Goal: Use online tool/utility: Utilize a website feature to perform a specific function

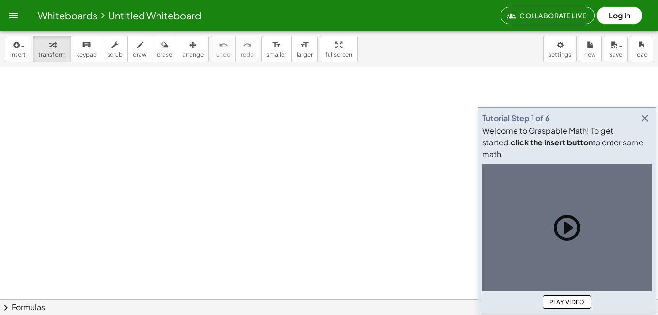
click at [643, 124] on icon "button" at bounding box center [645, 118] width 12 height 12
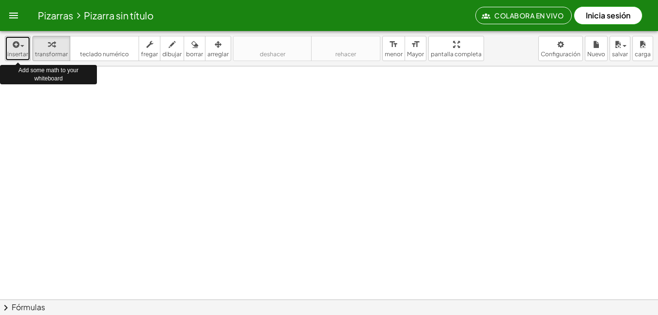
click at [21, 45] on div "button" at bounding box center [17, 44] width 21 height 12
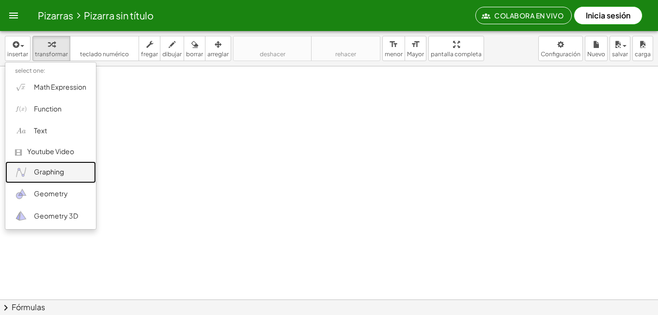
click at [46, 169] on span "Graphing" at bounding box center [49, 172] width 30 height 10
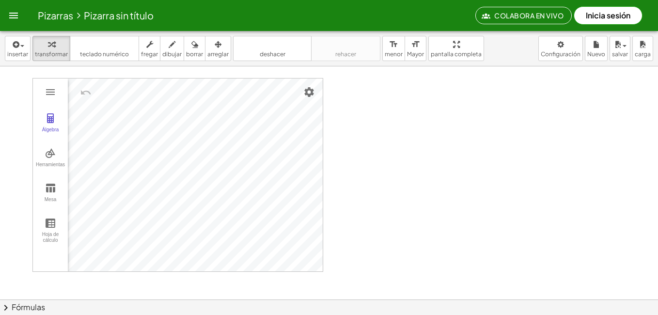
click at [41, 304] on font "Fórmulas" at bounding box center [28, 307] width 33 height 11
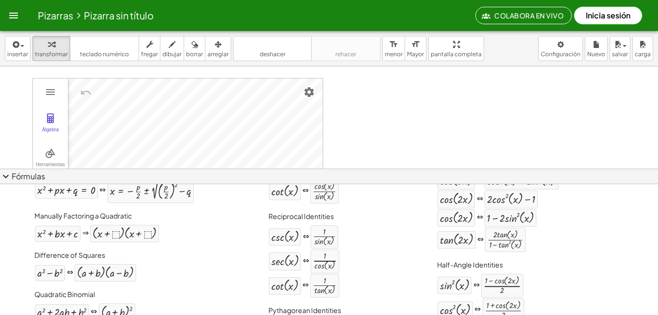
scroll to position [48, 0]
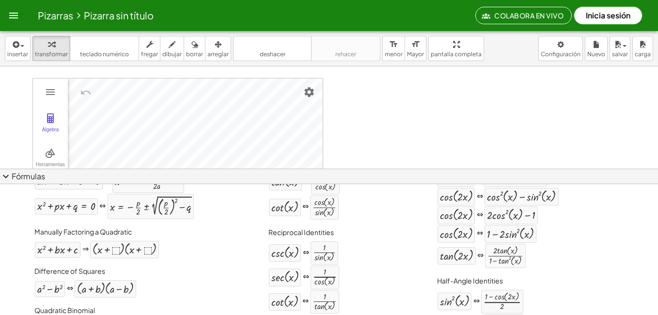
drag, startPoint x: 18, startPoint y: 172, endPoint x: 628, endPoint y: 178, distance: 610.1
click at [628, 178] on button "expand_more Fórmulas" at bounding box center [329, 175] width 658 height 15
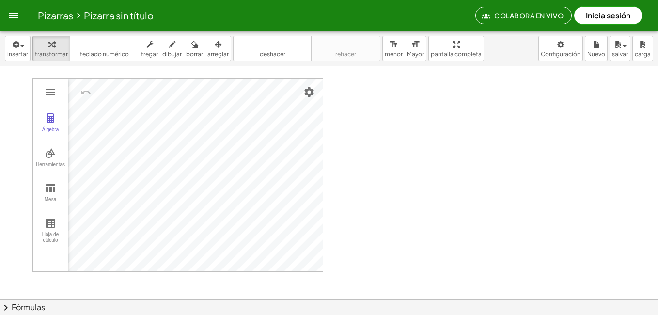
click at [7, 306] on span "chevron_right" at bounding box center [6, 308] width 12 height 12
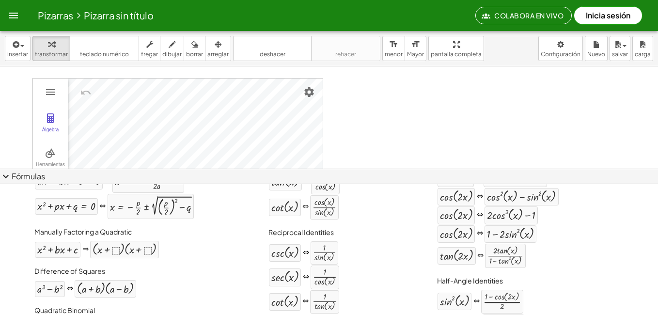
click at [35, 304] on div "Quadratic Binomial + a 2 + · 2 · a · b + b 2 ⇔ ( + a + b ) 2" at bounding box center [113, 320] width 163 height 37
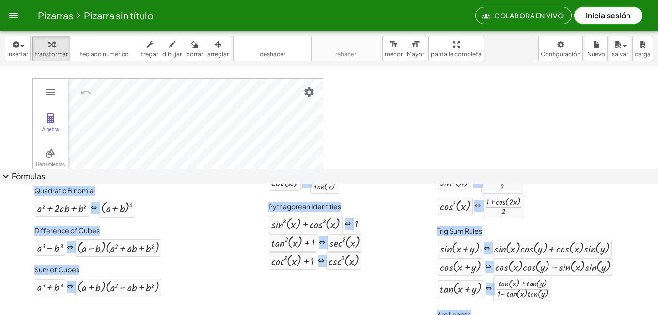
scroll to position [208, 0]
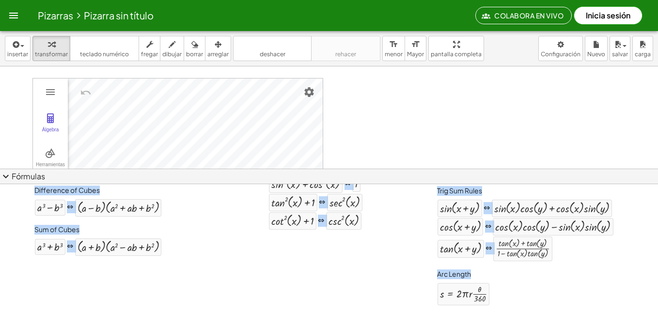
drag, startPoint x: 30, startPoint y: 202, endPoint x: 477, endPoint y: 336, distance: 466.9
click at [477, 314] on html "Pizarras Pizarra sin título Colabora en vivo Inicia sesión Actividades matemáti…" at bounding box center [329, 157] width 658 height 315
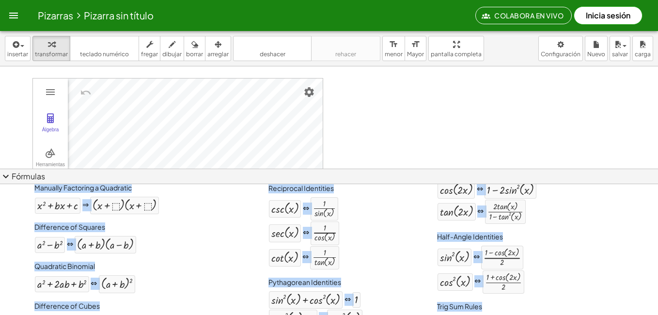
scroll to position [111, 0]
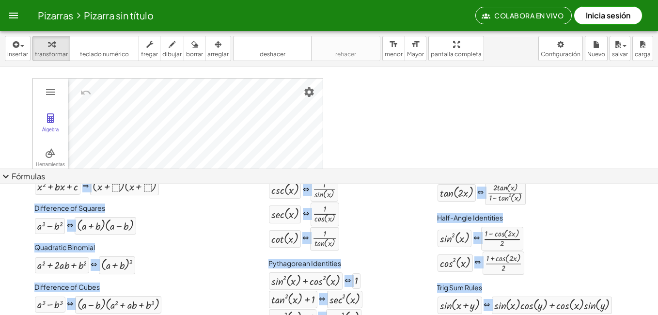
click at [170, 220] on div "+ a 2 − b 2 ⇔ · ( + a + b ) · ( + a − b )" at bounding box center [113, 225] width 159 height 18
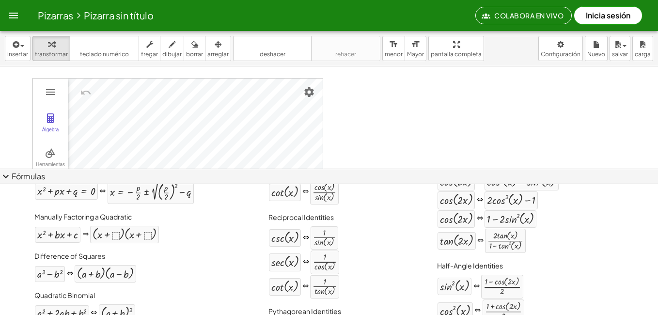
scroll to position [66, 0]
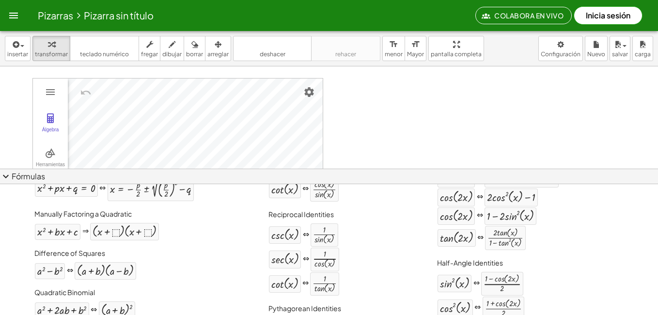
drag, startPoint x: 592, startPoint y: 241, endPoint x: 639, endPoint y: 241, distance: 47.0
click at [592, 241] on div "tan ( , · 2 · x ) ⇔ · 2 · tan ( , x ) · ( + 1 − tan ( , x ) 2 )" at bounding box center [525, 238] width 177 height 26
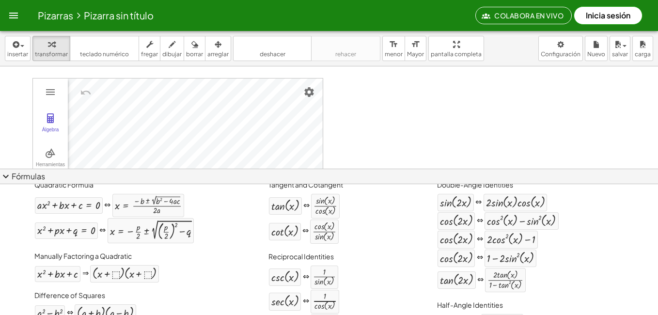
scroll to position [16, 0]
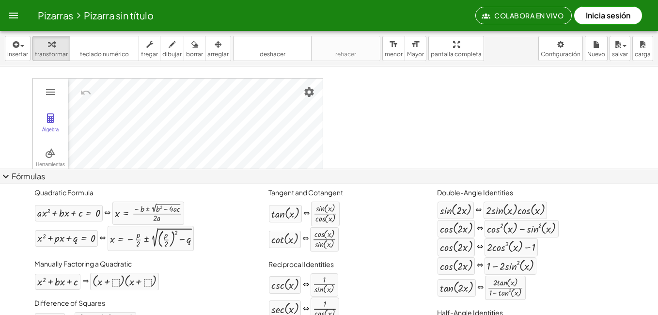
click at [361, 253] on div "Tangent and Cotangent tan ( , x ) ⇔ · sin ( , x ) · cos ( , x ) cot ( , x ) ⇔ ·…" at bounding box center [315, 218] width 98 height 69
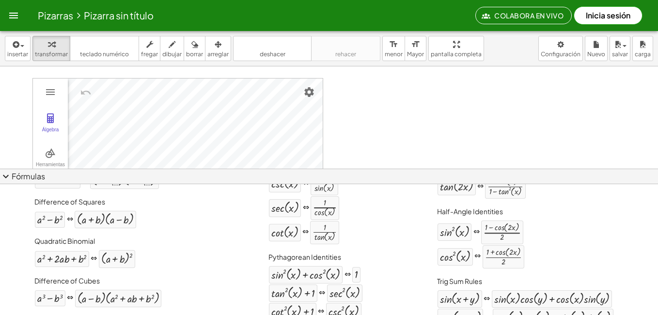
scroll to position [127, 0]
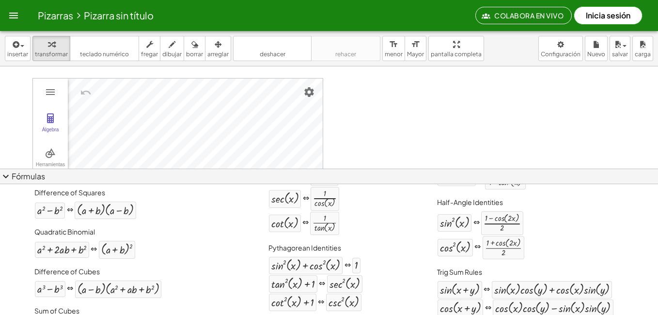
click at [350, 208] on div "sec ( , x ) ⇔ · 1 · cos ( , x )" at bounding box center [315, 198] width 94 height 24
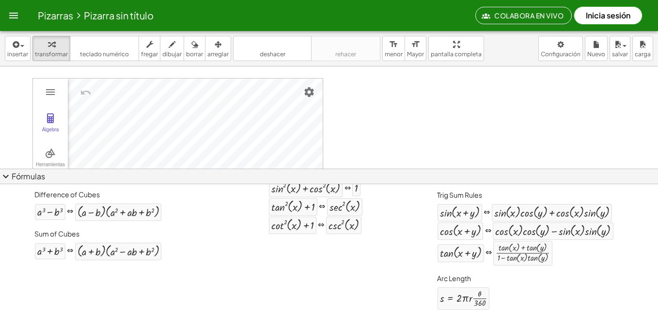
scroll to position [205, 0]
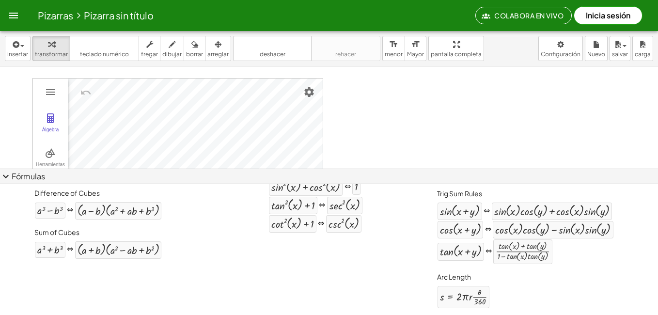
click at [4, 174] on span "expand_more" at bounding box center [6, 176] width 12 height 12
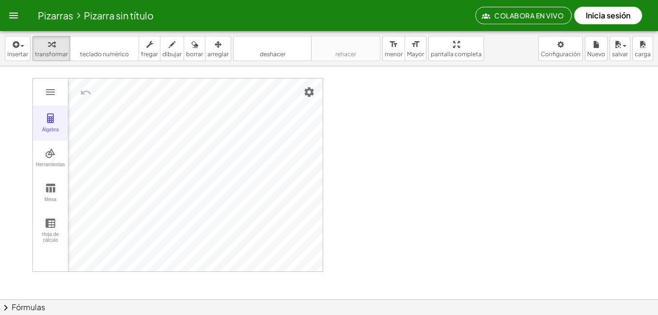
click at [54, 120] on img "Calculadora gráfica" at bounding box center [51, 118] width 12 height 12
click at [56, 186] on button "Mesa" at bounding box center [50, 192] width 35 height 35
click at [54, 158] on img "Calculadora gráfica" at bounding box center [51, 153] width 12 height 12
click at [92, 183] on img "Cruzar. Seleccione la intersección o dos objetos sucesivamente" at bounding box center [95, 183] width 39 height 15
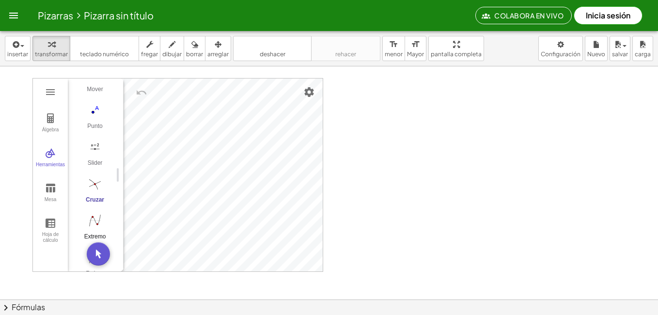
click at [95, 220] on img "Extremo. Seleccione una función" at bounding box center [95, 220] width 39 height 15
click at [50, 232] on div "Hoja de cálculo" at bounding box center [50, 238] width 31 height 14
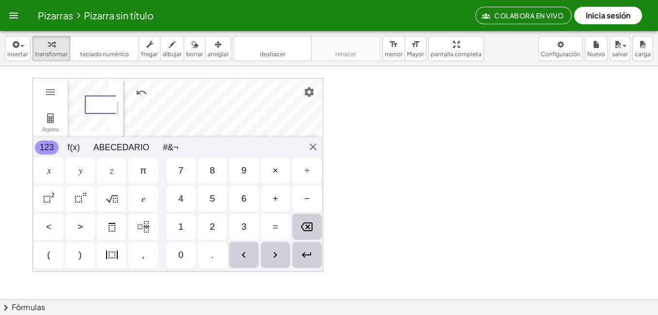
scroll to position [0, 58]
click at [46, 89] on img "Calculadora gráfica" at bounding box center [51, 92] width 12 height 12
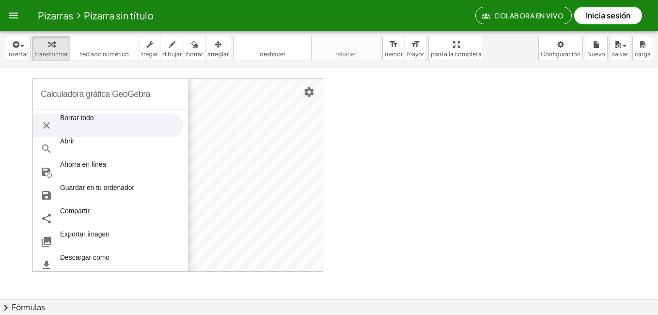
click at [80, 120] on font "Borrar todo" at bounding box center [77, 125] width 34 height 23
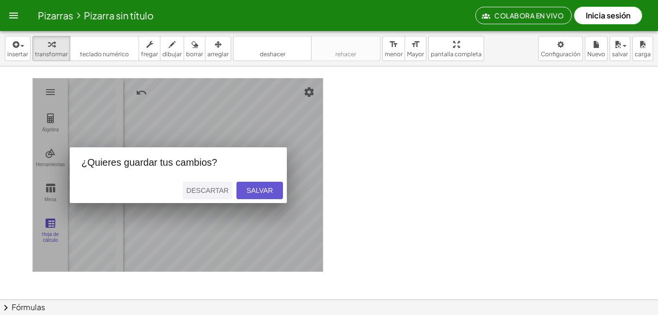
click at [216, 191] on div "Descartar" at bounding box center [207, 190] width 42 height 8
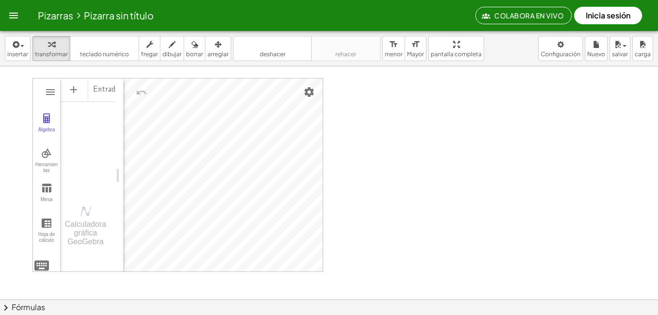
click at [44, 83] on div "Álgebra Herramientas Mesa Hoja de cálculo" at bounding box center [46, 175] width 27 height 194
click at [308, 92] on img "Settings" at bounding box center [309, 92] width 12 height 12
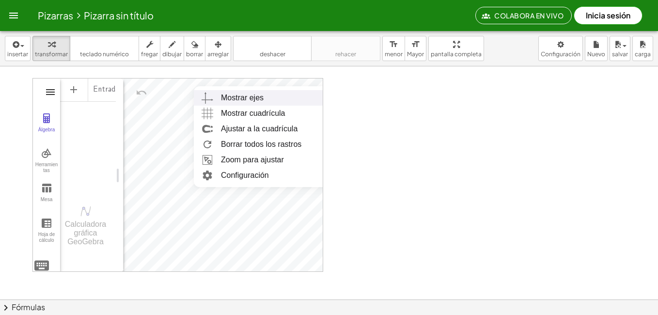
click at [50, 91] on img "Calculadora gráfica" at bounding box center [51, 92] width 12 height 12
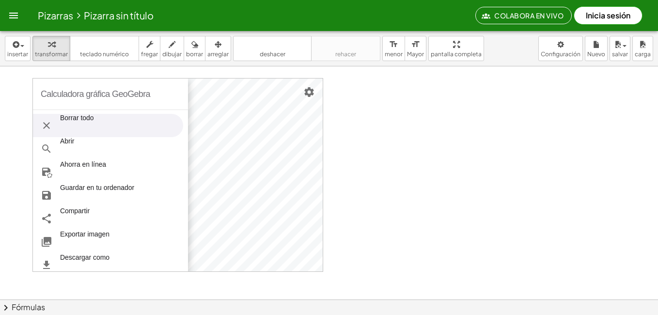
click at [68, 122] on font "Borrar todo" at bounding box center [77, 125] width 34 height 23
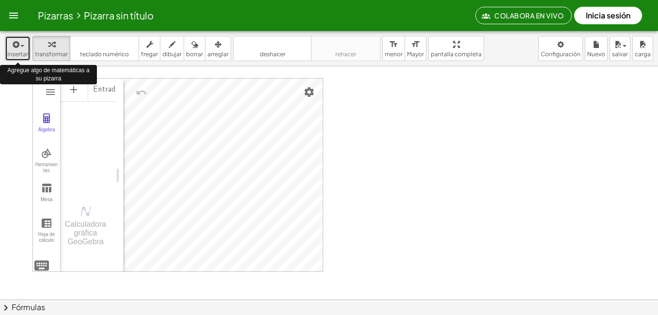
click at [19, 43] on icon "button" at bounding box center [15, 45] width 9 height 12
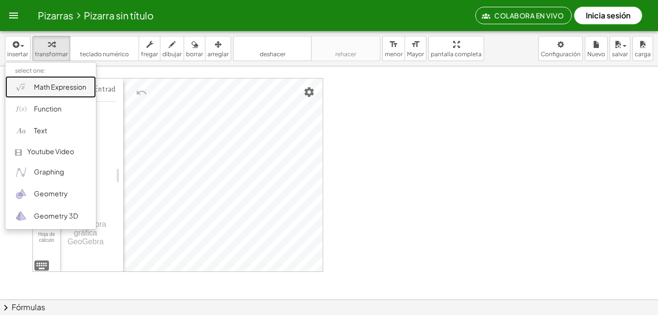
click at [47, 86] on span "Math Expression" at bounding box center [60, 87] width 52 height 10
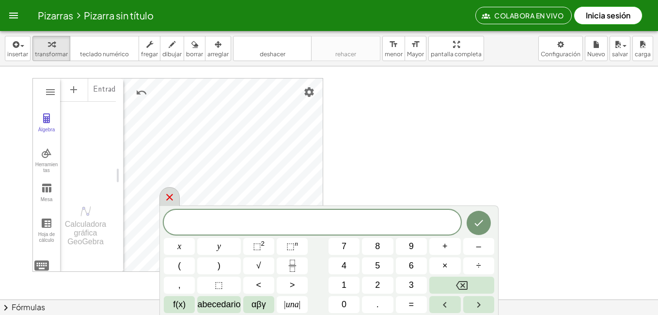
click at [168, 197] on icon at bounding box center [169, 197] width 7 height 7
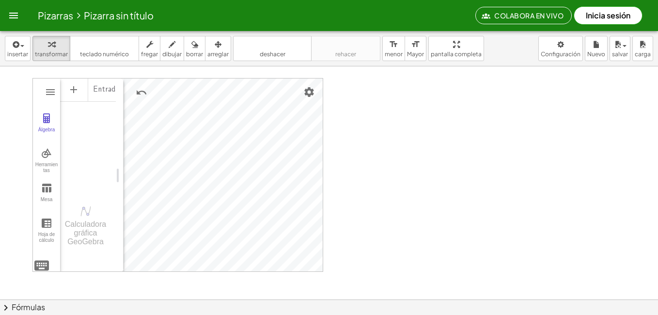
click at [37, 83] on div "Álgebra Herramientas Mesa Hoja de cálculo" at bounding box center [46, 175] width 27 height 194
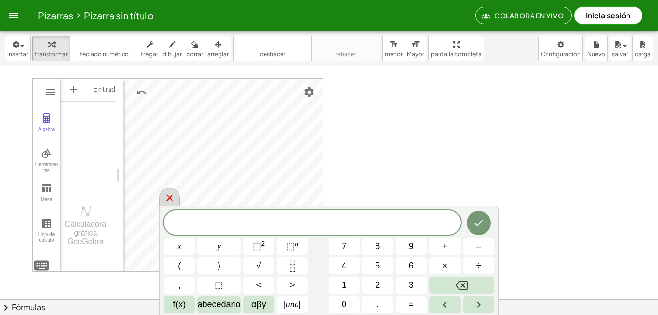
click at [168, 196] on icon at bounding box center [169, 197] width 7 height 7
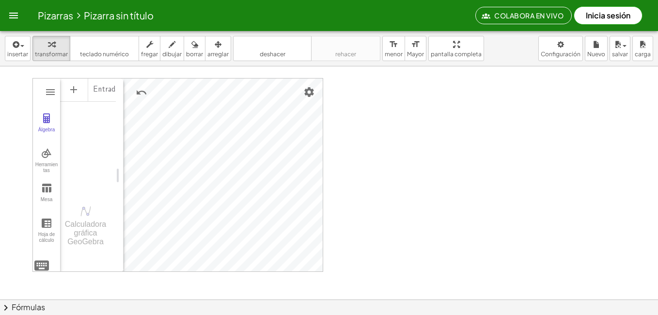
click at [77, 263] on div "Entrada... Calculadora gráfica GeoGebra" at bounding box center [88, 175] width 56 height 194
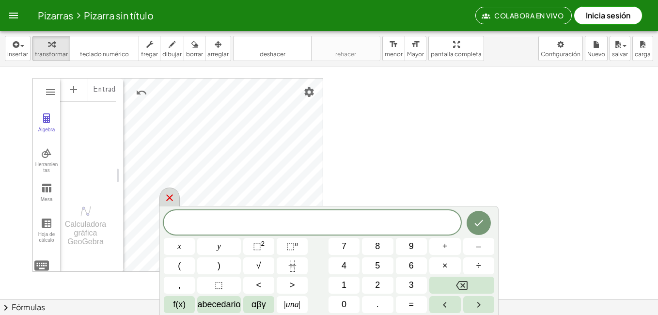
click at [170, 199] on icon at bounding box center [170, 198] width 12 height 12
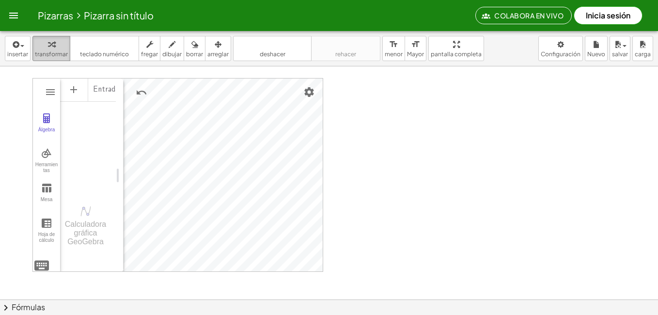
click at [50, 49] on icon "button" at bounding box center [51, 45] width 7 height 12
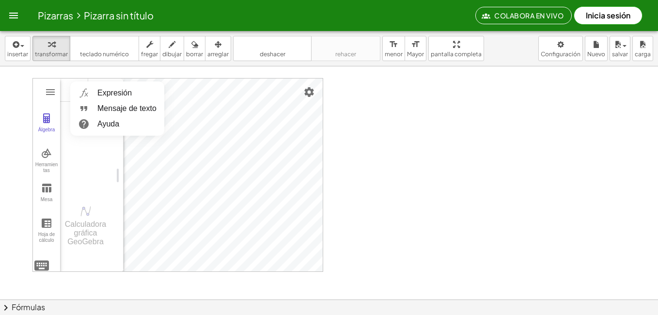
click at [47, 78] on div "Álgebra Herramientas Mesa Hoja de cálculo" at bounding box center [46, 175] width 27 height 194
click at [48, 89] on img "Calculadora gráfica" at bounding box center [51, 92] width 12 height 12
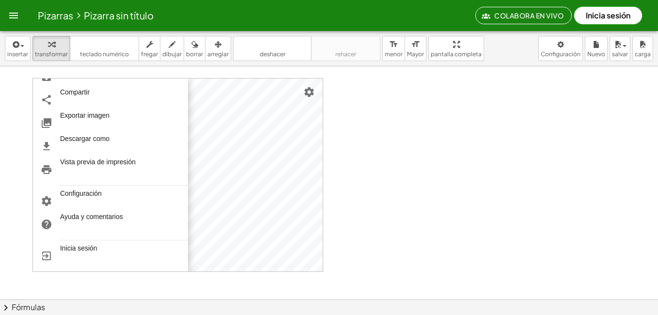
scroll to position [0, 0]
